Goal: Information Seeking & Learning: Learn about a topic

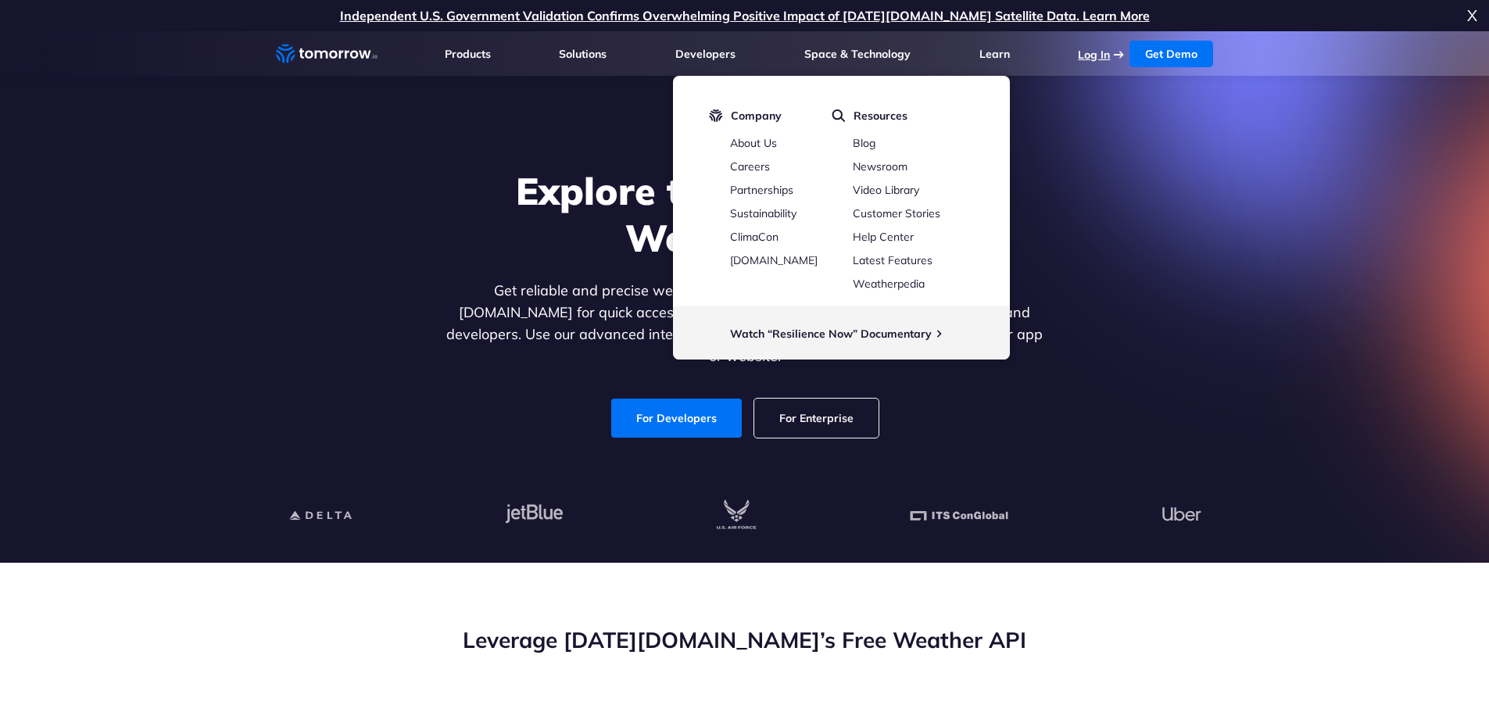
drag, startPoint x: 0, startPoint y: 0, endPoint x: 1101, endPoint y: 54, distance: 1102.7
click at [1101, 54] on link "Log In" at bounding box center [1094, 55] width 32 height 14
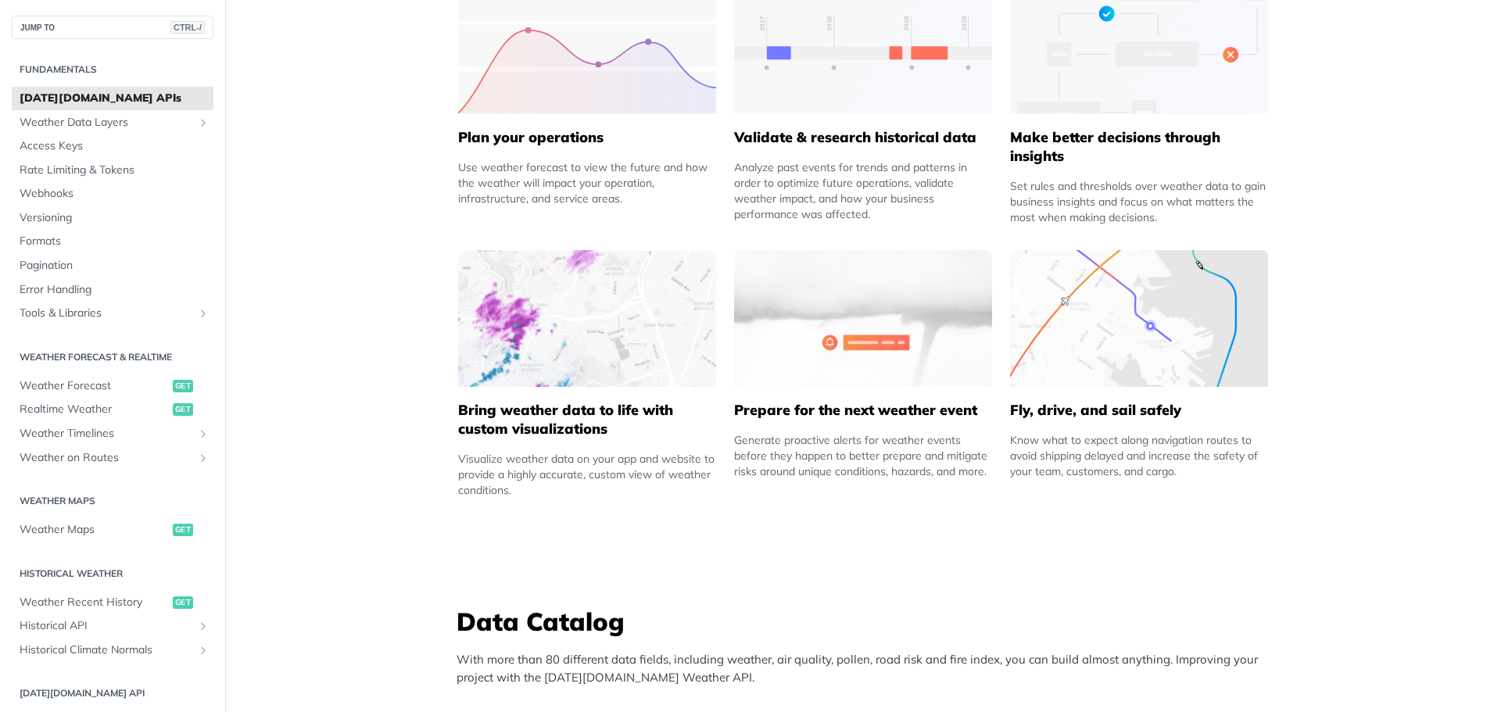
scroll to position [860, 0]
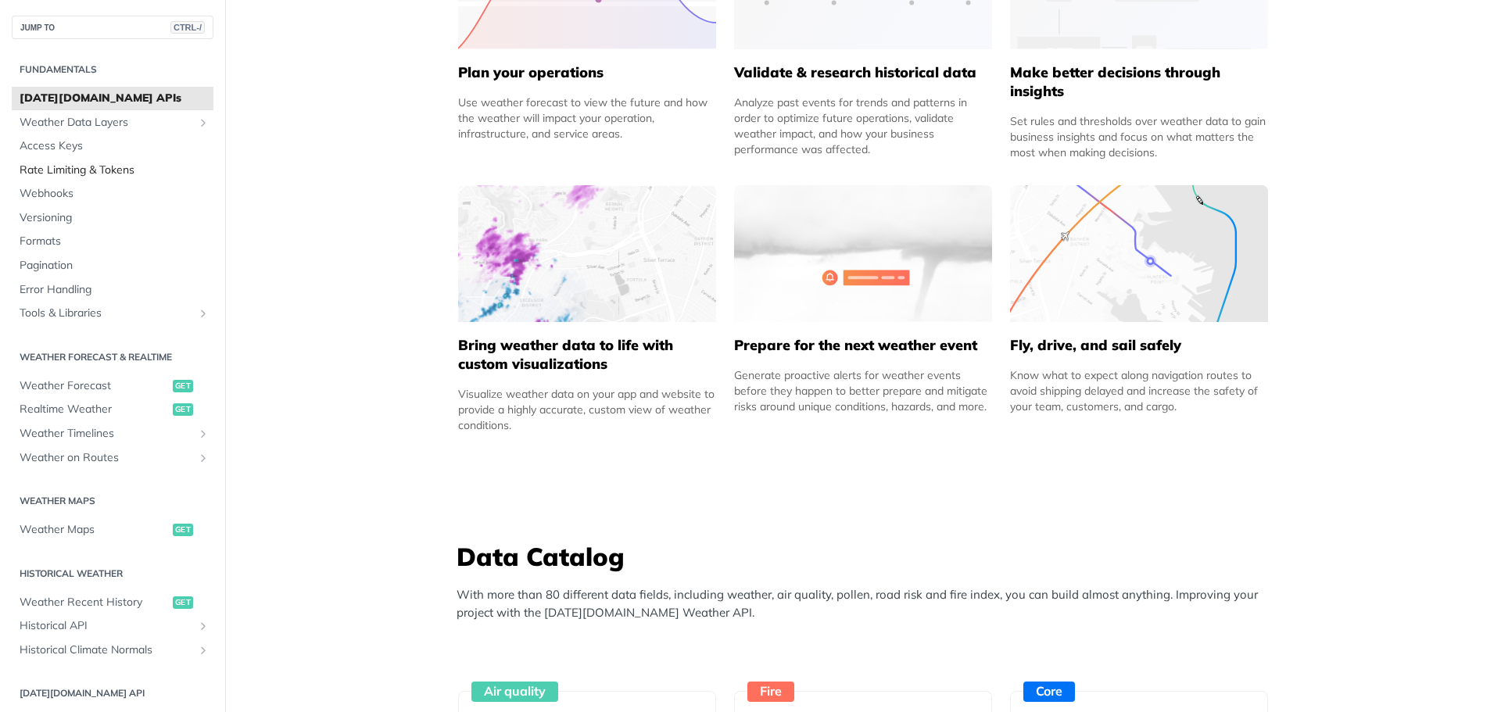
click at [103, 172] on span "Rate Limiting & Tokens" at bounding box center [115, 171] width 190 height 16
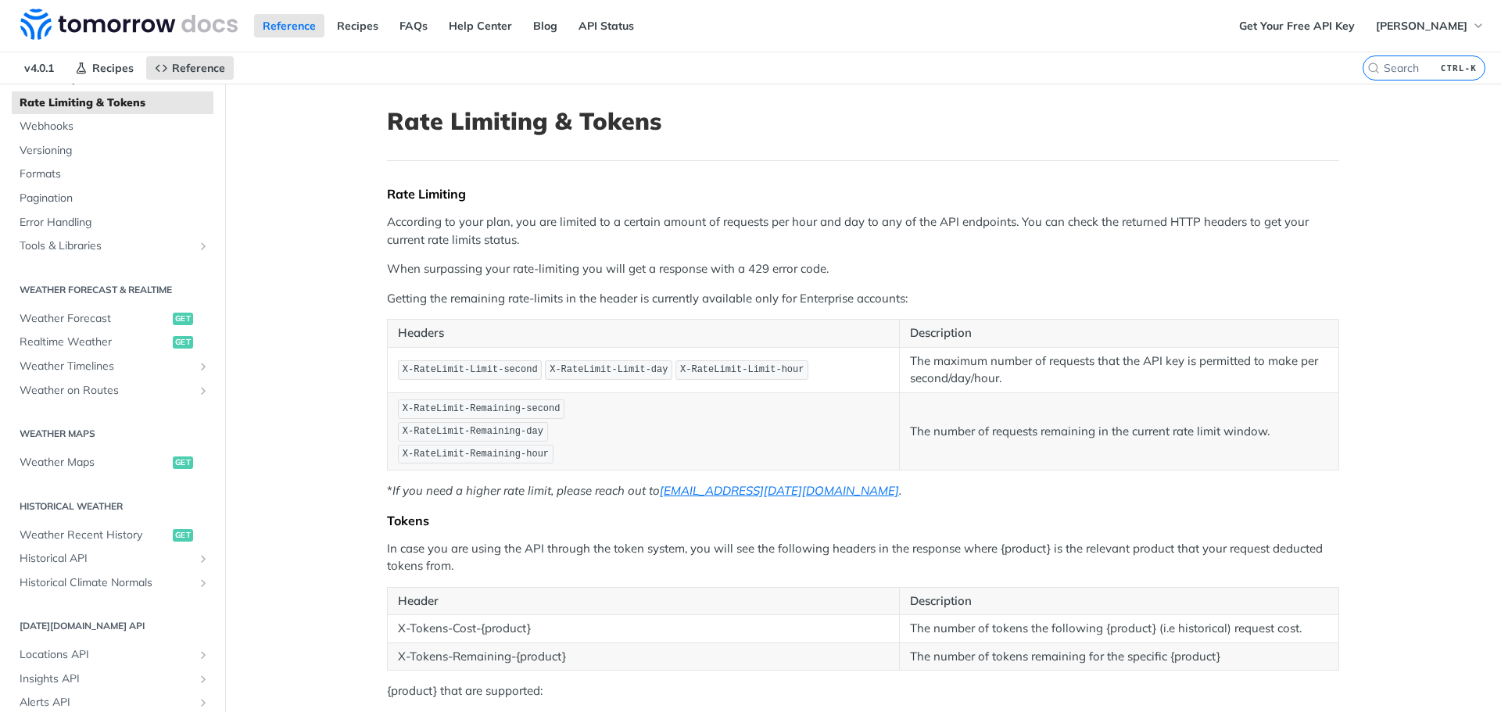
scroll to position [156, 0]
click at [93, 329] on span "Realtime Weather" at bounding box center [94, 337] width 149 height 16
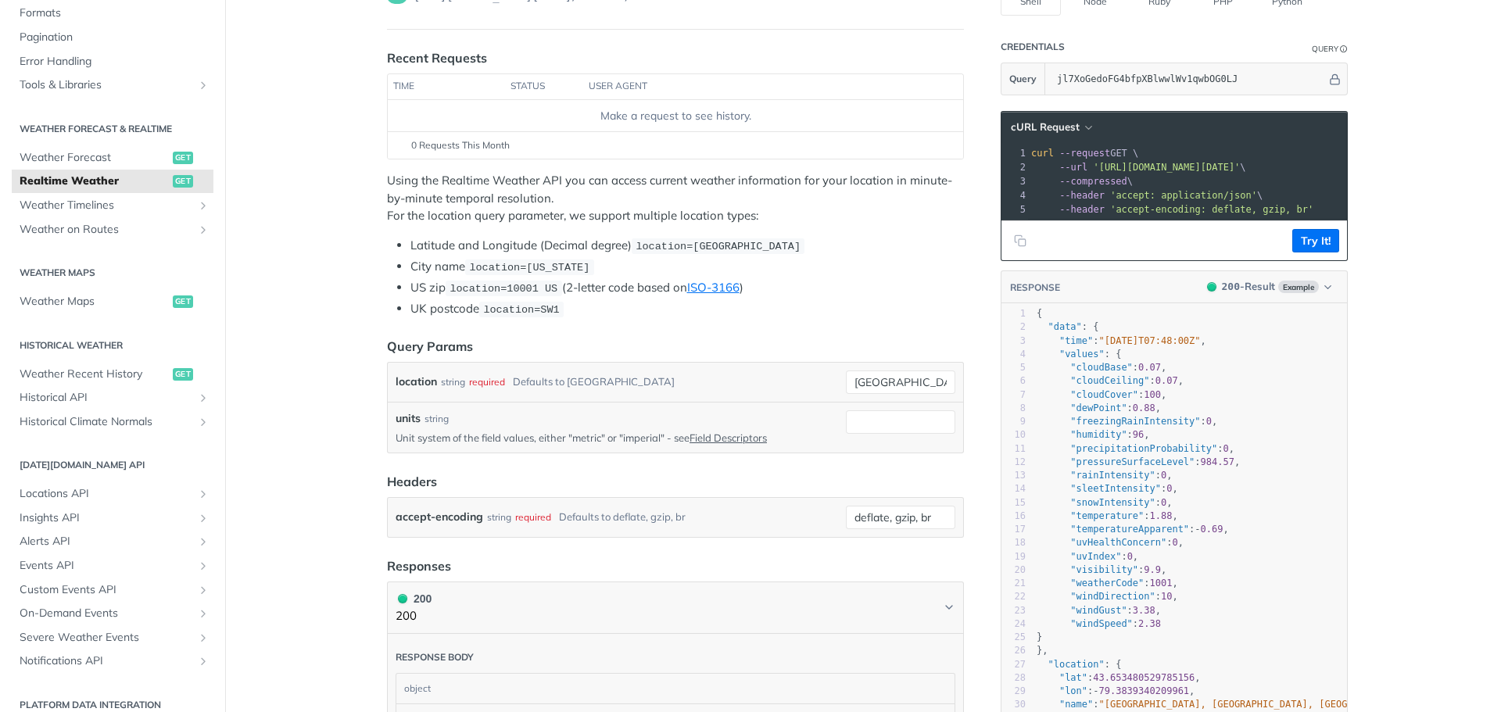
scroll to position [235, 0]
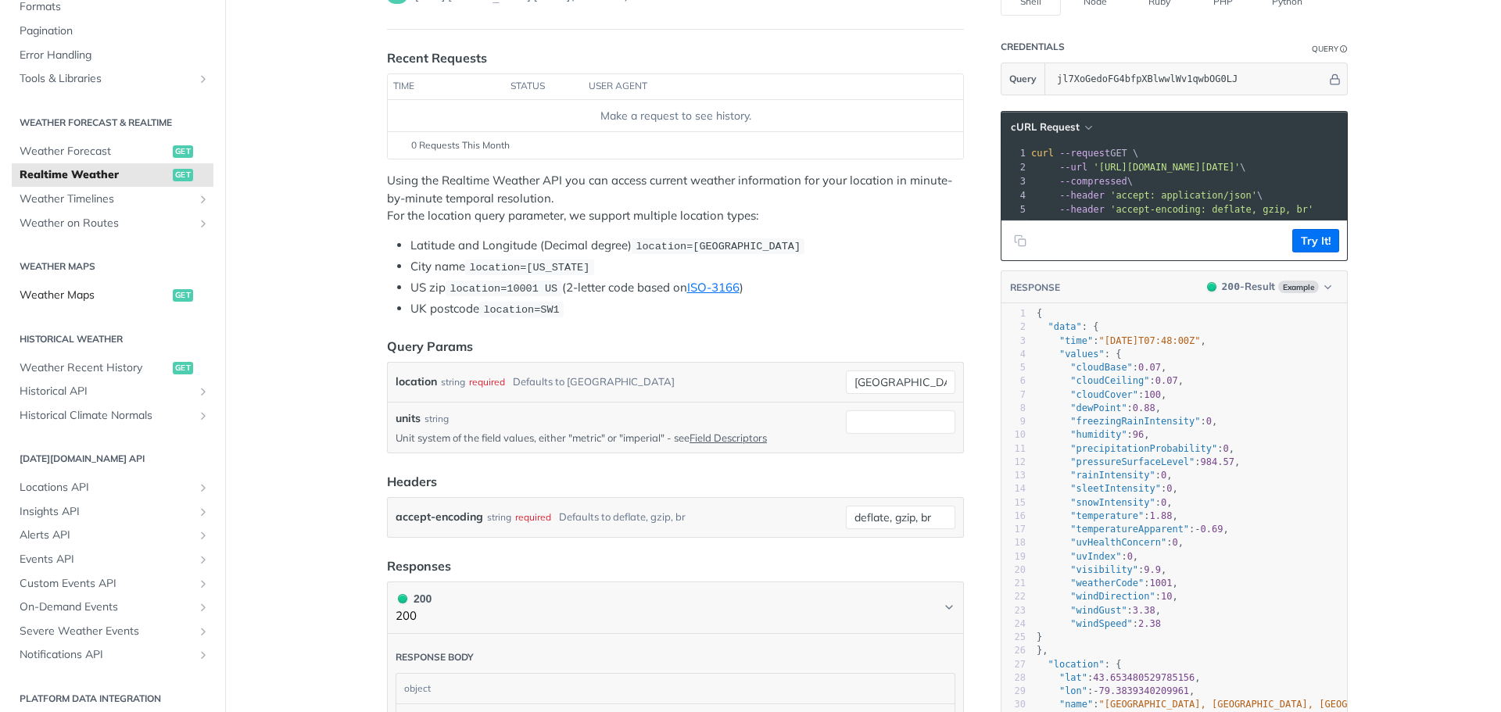
click at [100, 294] on span "Weather Maps" at bounding box center [94, 296] width 149 height 16
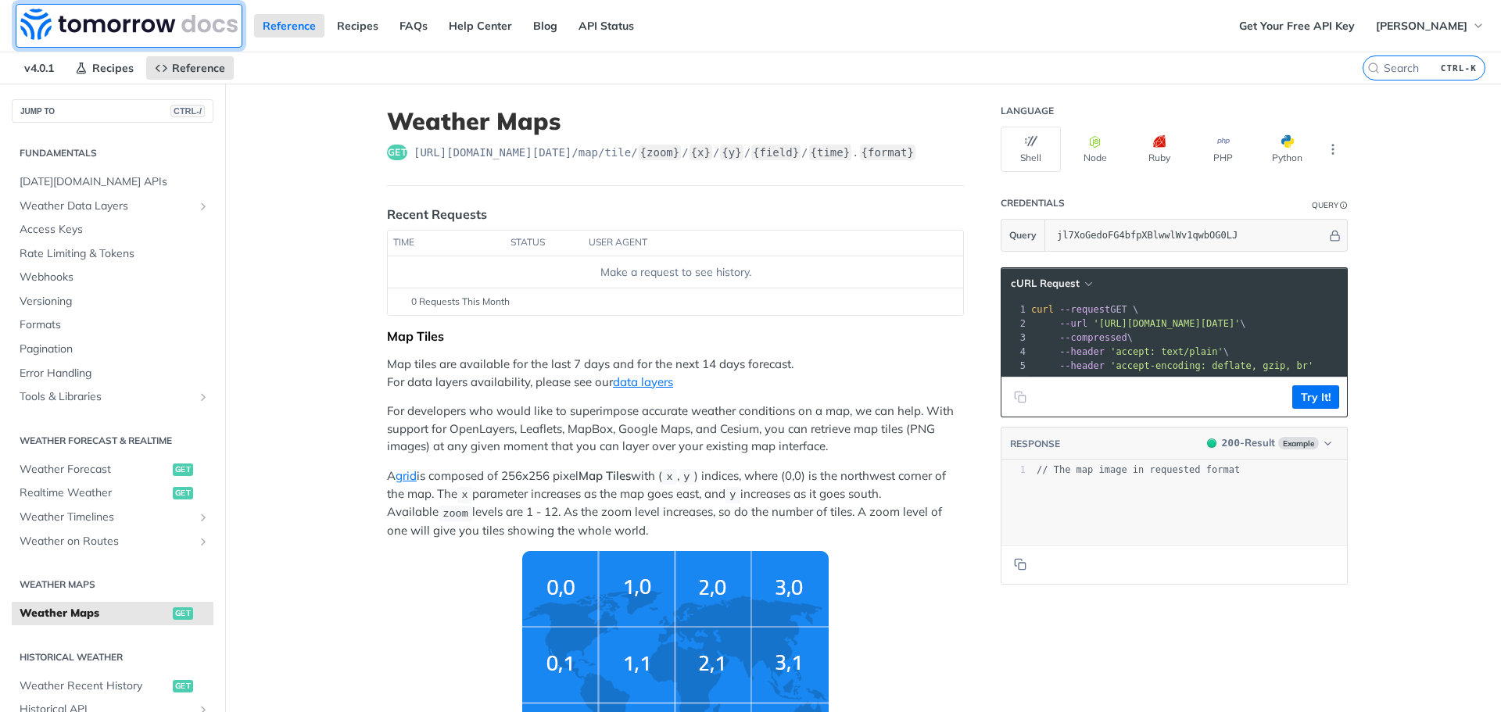
click at [84, 17] on img at bounding box center [128, 24] width 217 height 31
